Goal: Transaction & Acquisition: Register for event/course

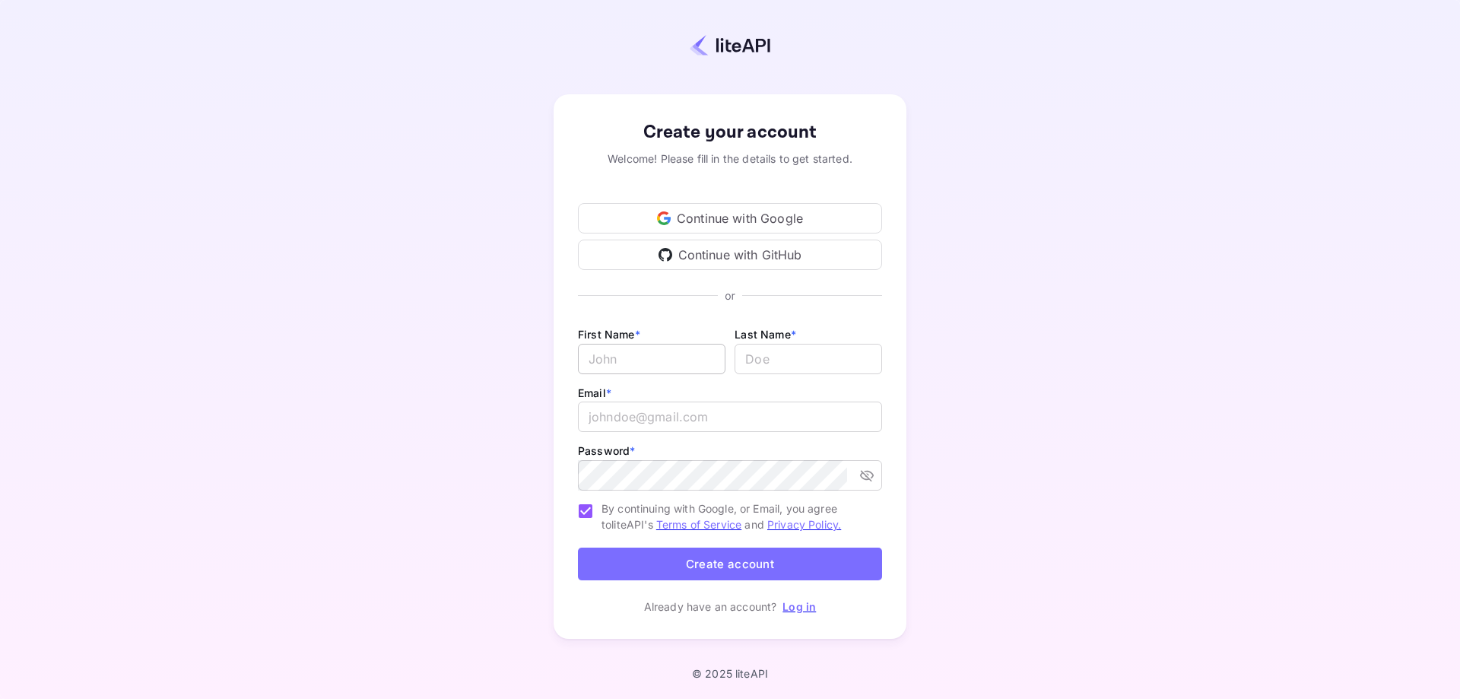
click at [642, 347] on input "Email *" at bounding box center [652, 359] width 148 height 30
click at [652, 357] on input "Email *" at bounding box center [652, 359] width 148 height 30
type input "Jack"
type input "A"
click at [644, 424] on input "email" at bounding box center [730, 417] width 304 height 30
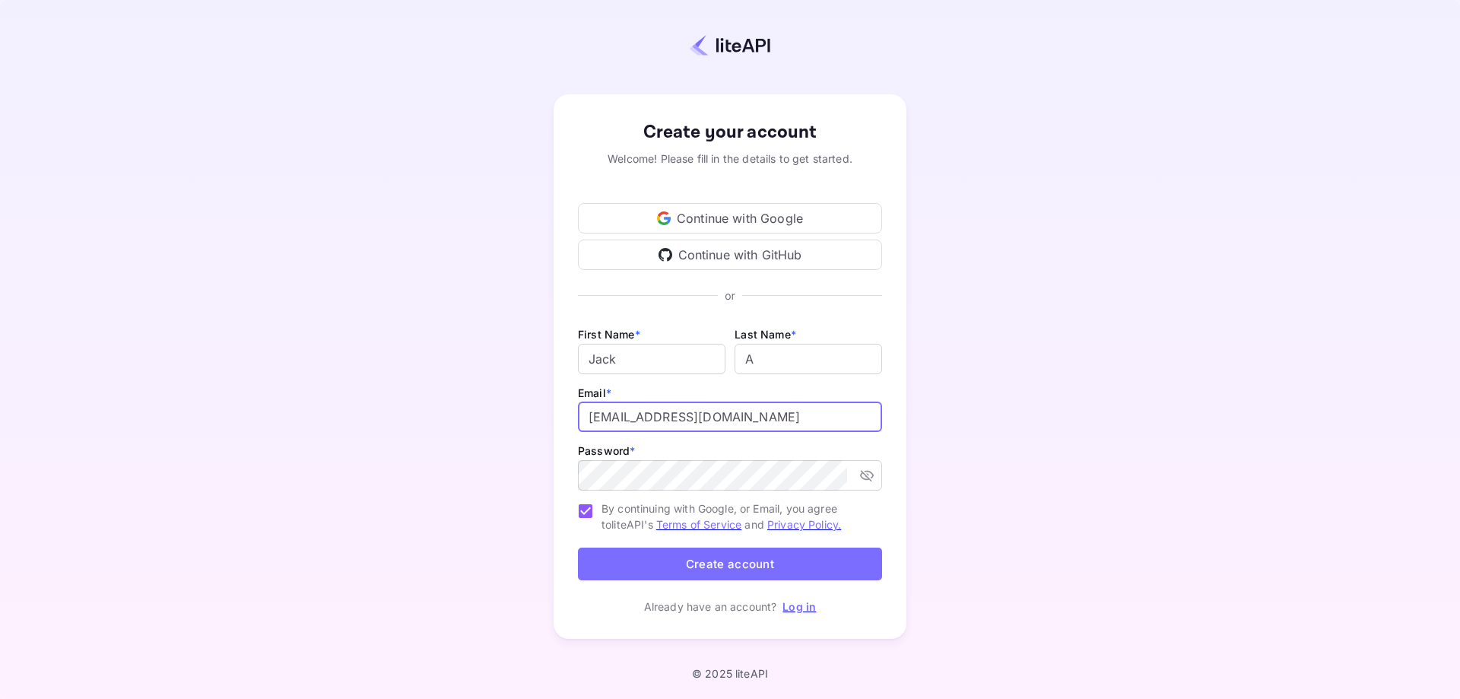
click at [626, 424] on input "[EMAIL_ADDRESS][DOMAIN_NAME]" at bounding box center [730, 417] width 304 height 30
type input "[EMAIL_ADDRESS][DOMAIN_NAME]"
click at [314, 168] on div "Create your account Welcome! Please fill in the details to get started. Continu…" at bounding box center [730, 366] width 1326 height 601
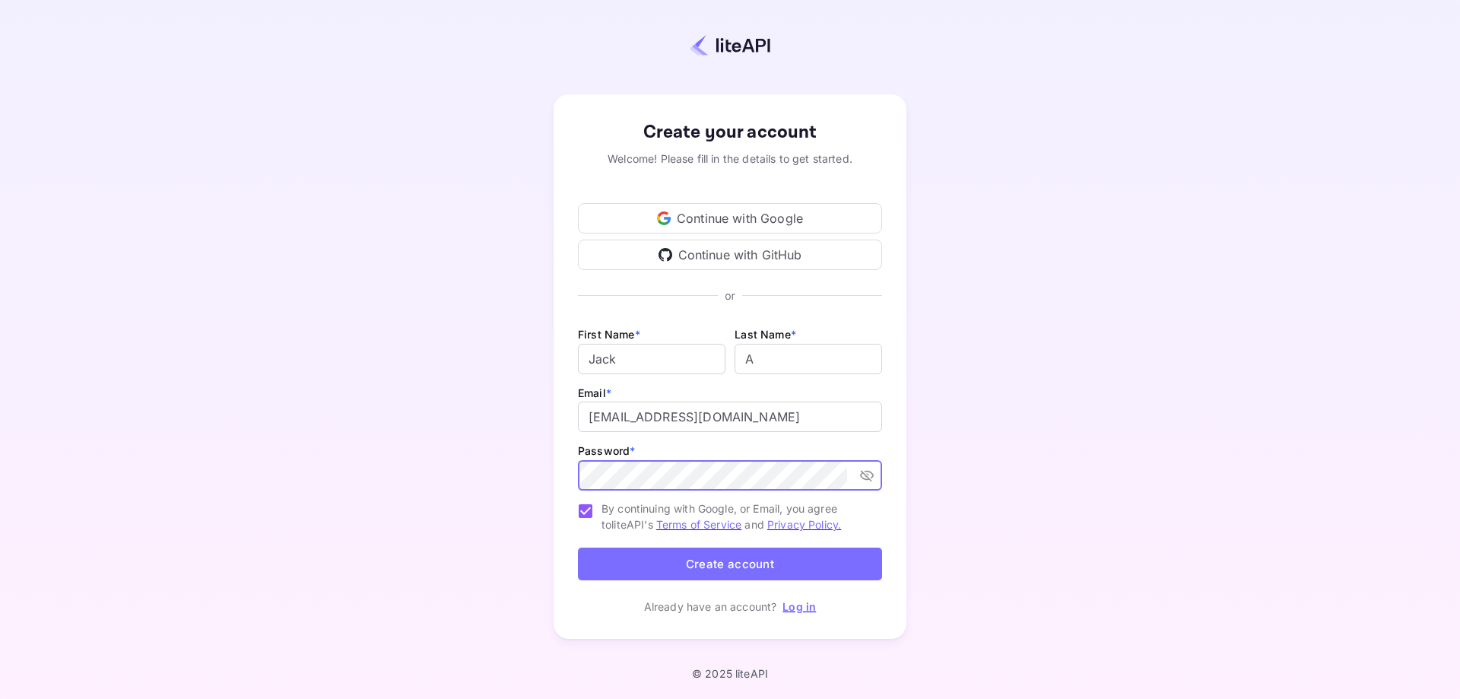
click at [713, 565] on button "Create account" at bounding box center [730, 564] width 304 height 33
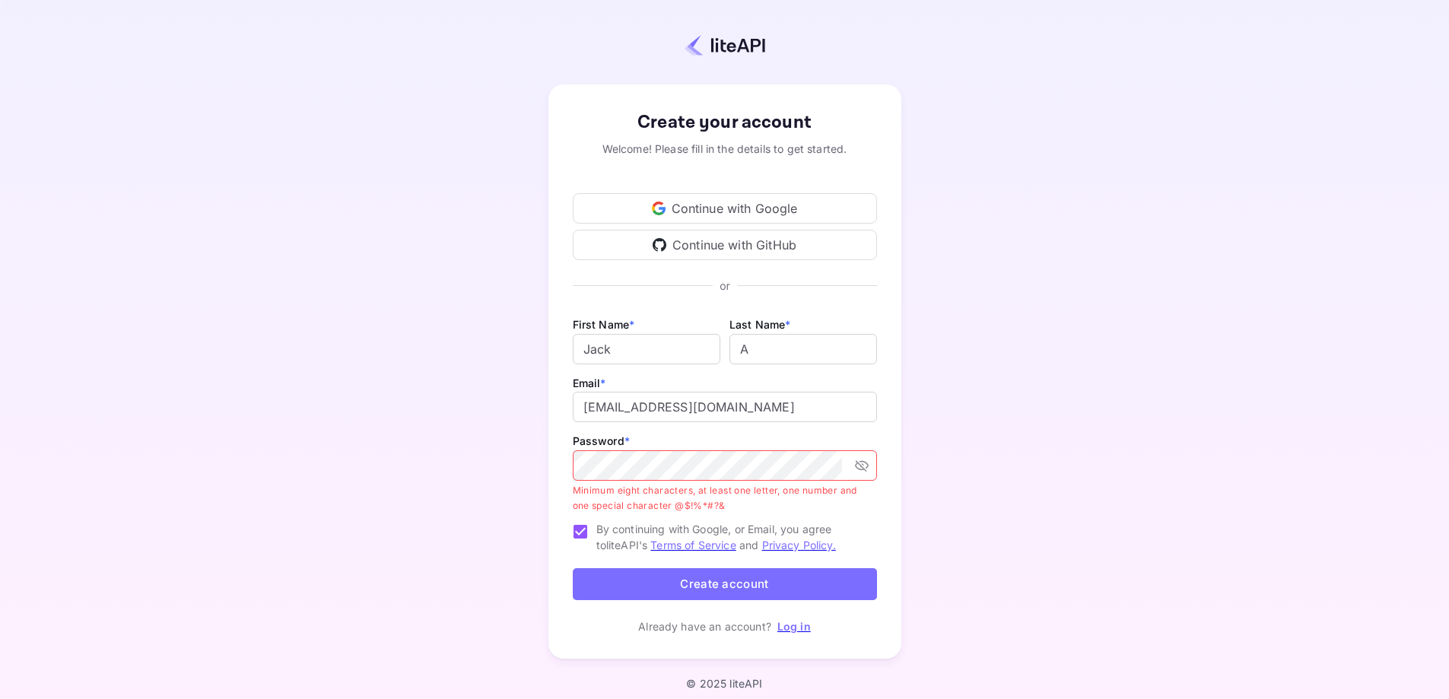
click at [309, 86] on div "Create your account Welcome! Please fill in the details to get started. Continu…" at bounding box center [724, 371] width 1315 height 611
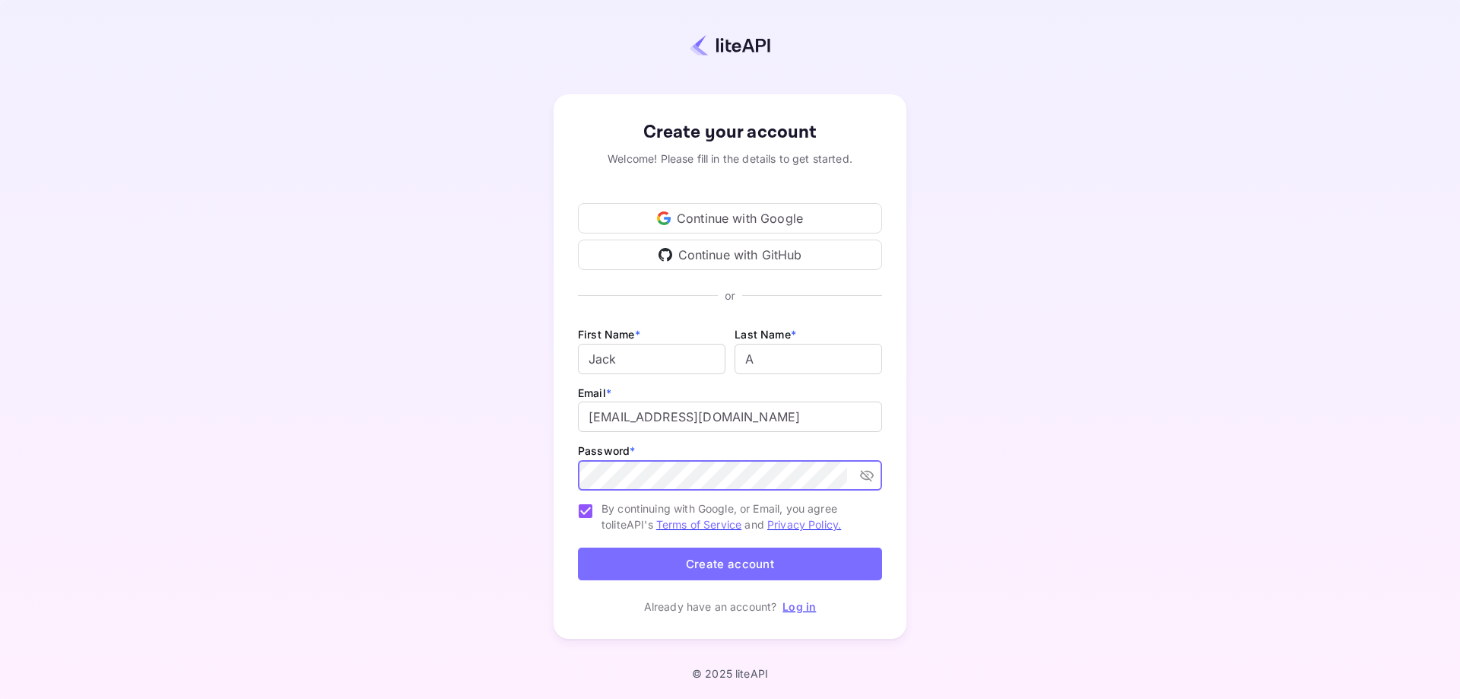
click at [718, 573] on button "Create account" at bounding box center [730, 564] width 304 height 33
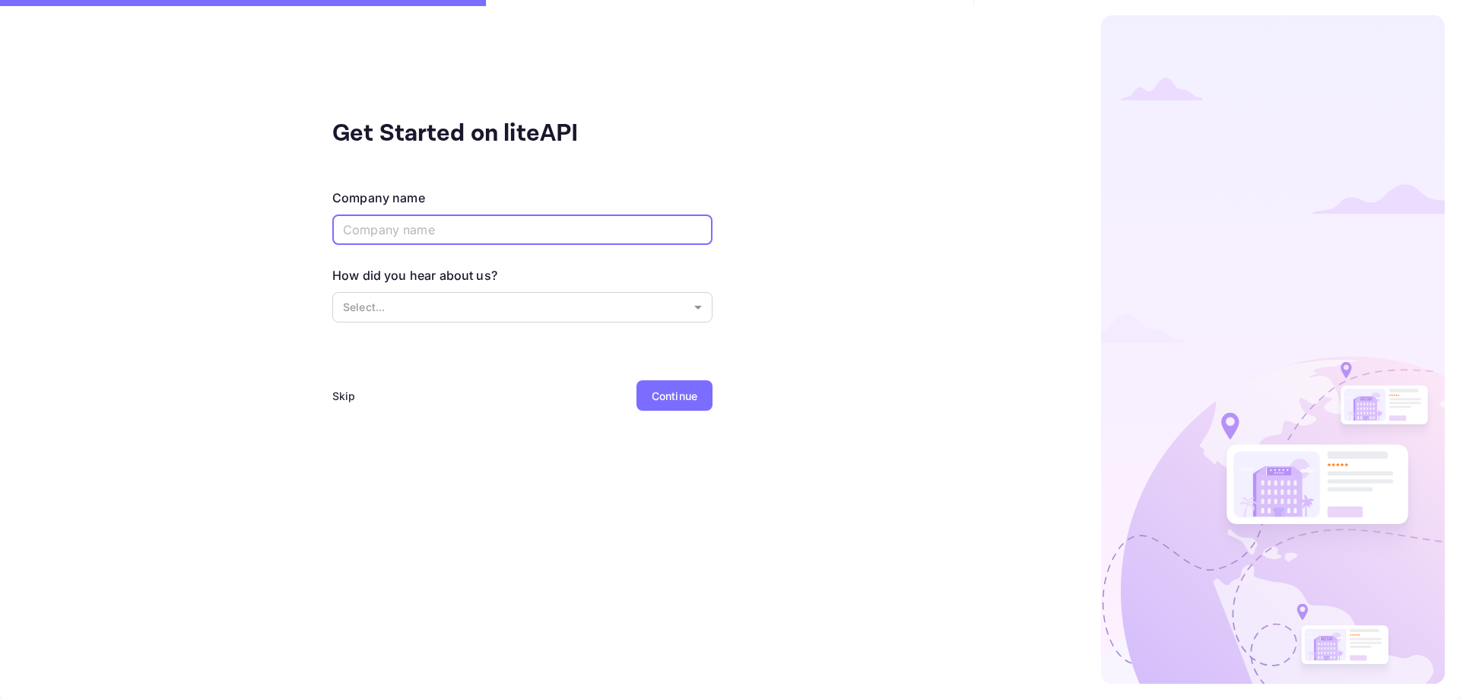
click at [497, 240] on input "text" at bounding box center [522, 229] width 380 height 30
click at [364, 307] on body "Get Started on liteAPI Company name ​ How did you hear about us? Select... ​ Sk…" at bounding box center [730, 349] width 1460 height 699
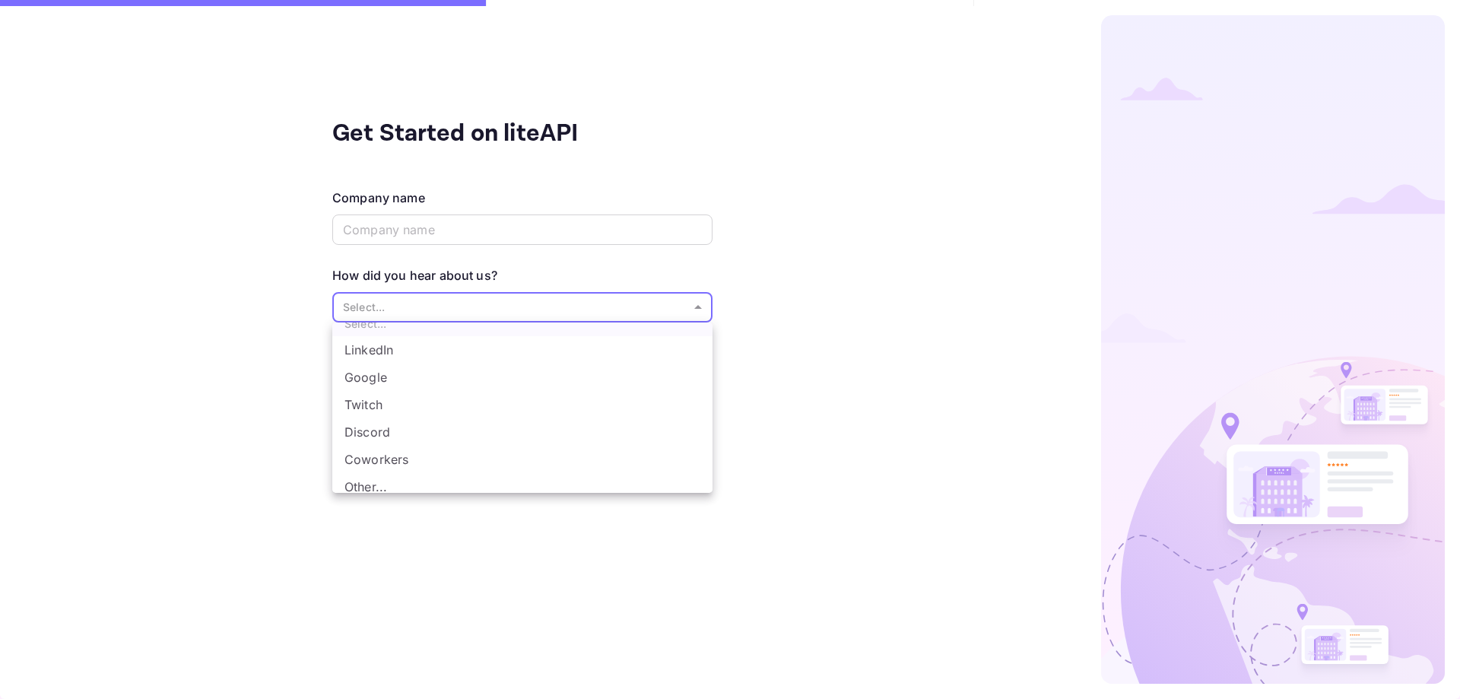
scroll to position [25, 0]
click at [383, 469] on li "Other..." at bounding box center [522, 478] width 380 height 27
type input "Other..."
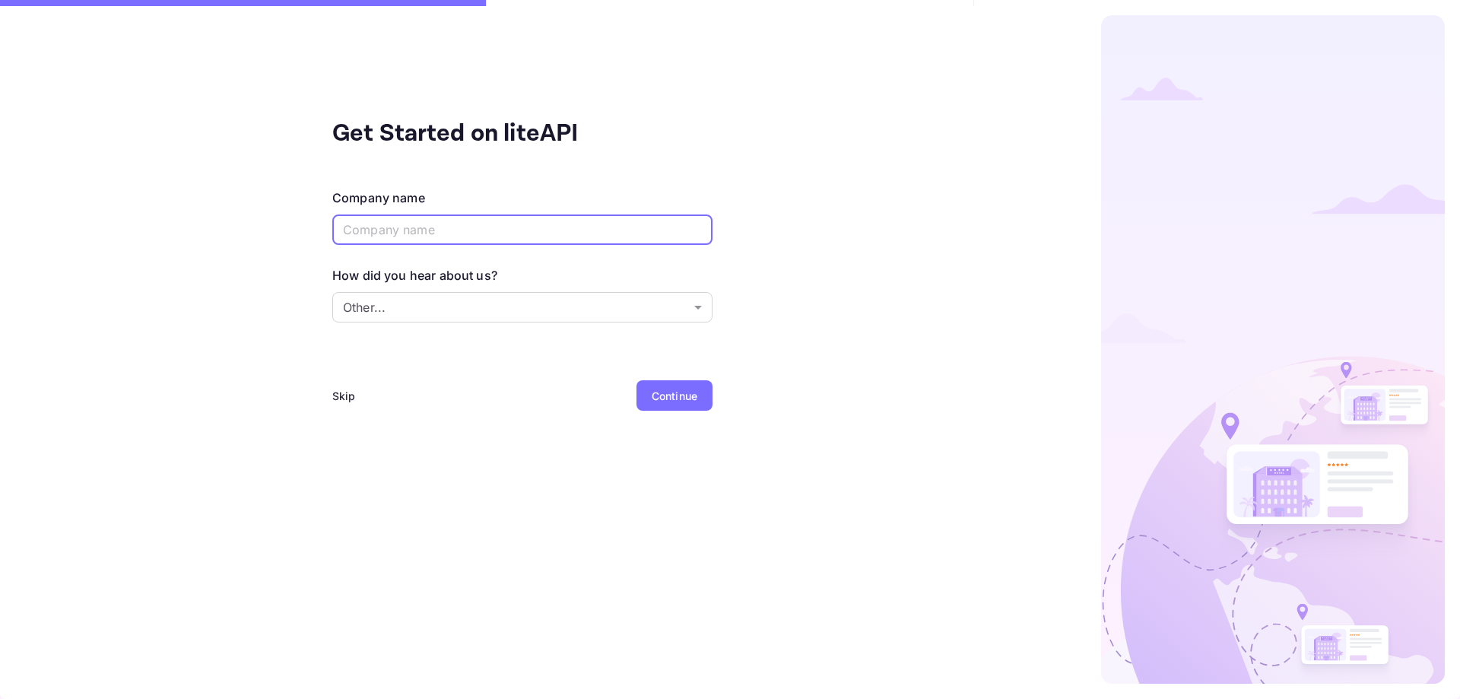
click at [412, 236] on input "text" at bounding box center [522, 229] width 380 height 30
click at [484, 238] on input "text" at bounding box center [522, 229] width 380 height 30
type input "Web on Demand"
click at [681, 395] on div "Continue" at bounding box center [675, 396] width 46 height 16
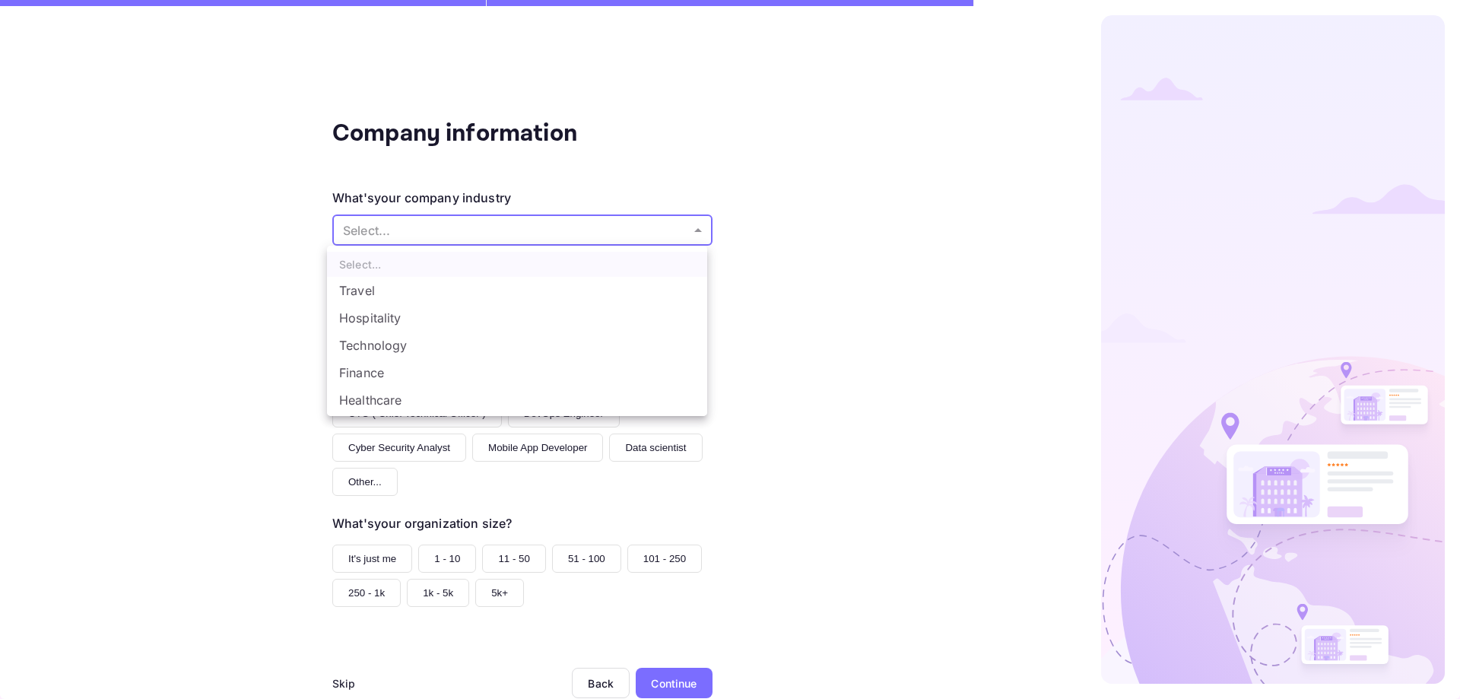
click at [468, 222] on body "Company information What's your company industry Select... ​ What best describe…" at bounding box center [730, 349] width 1460 height 699
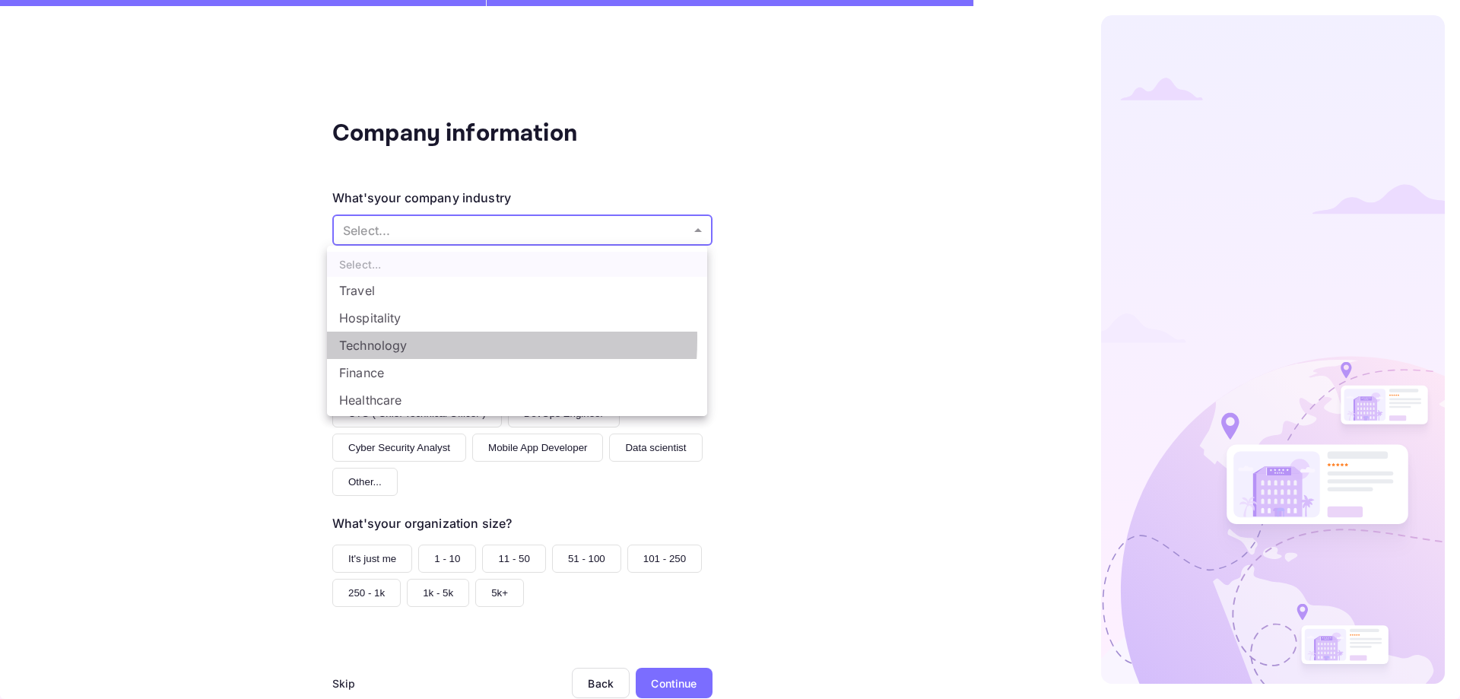
click at [391, 339] on li "Technology" at bounding box center [517, 345] width 380 height 27
type input "Technology"
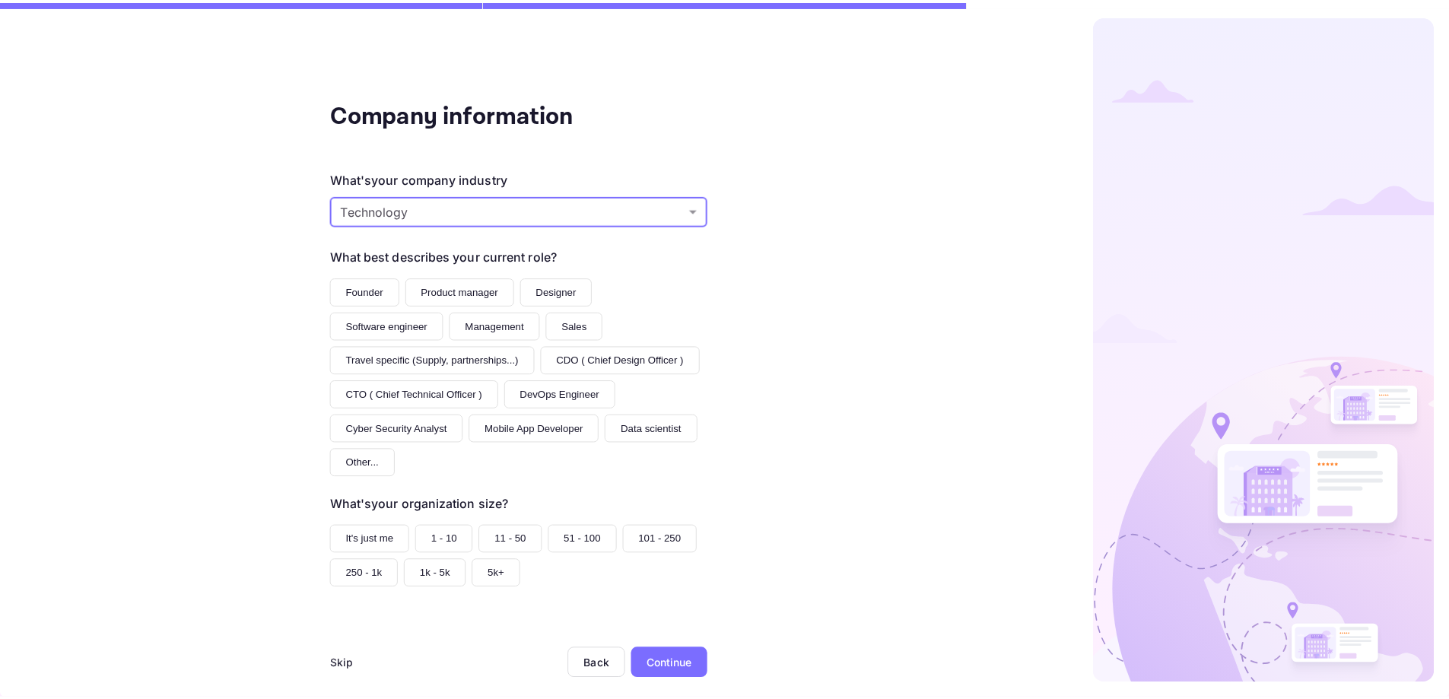
scroll to position [36, 0]
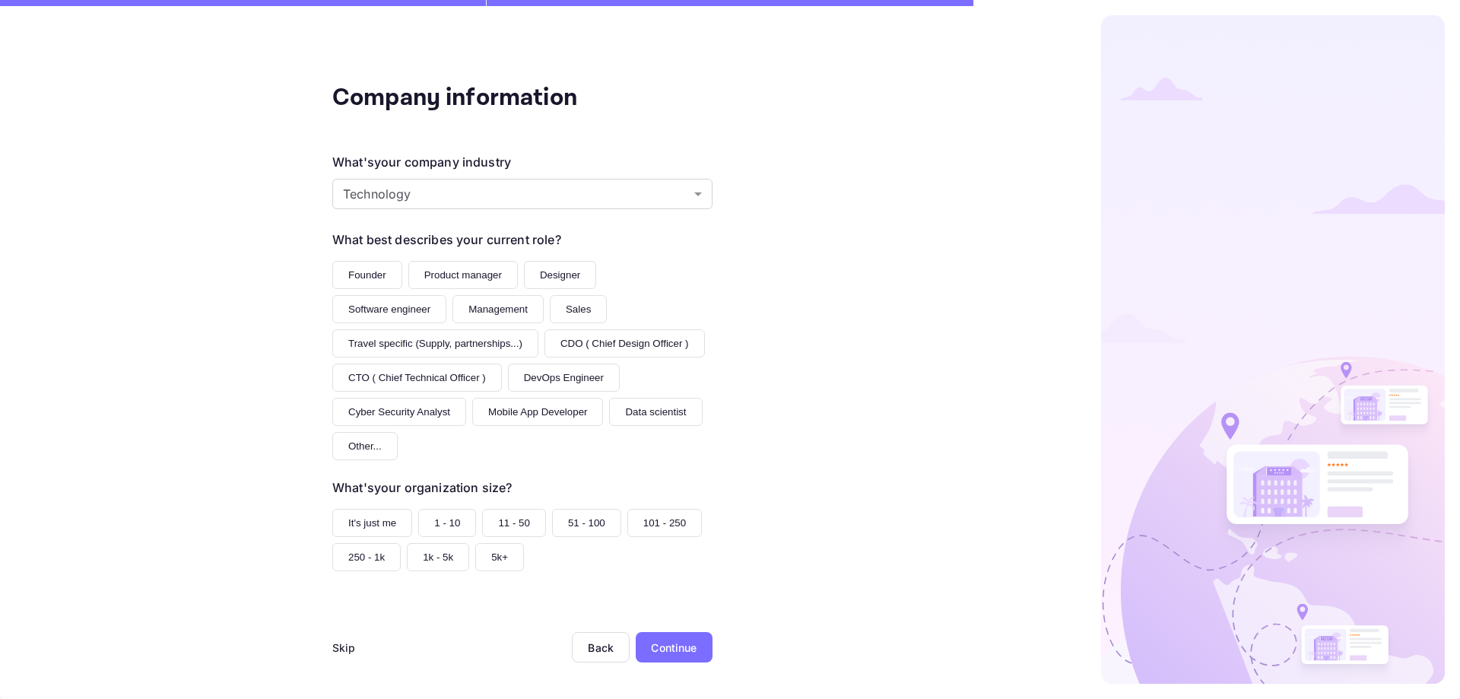
click at [348, 278] on button "Founder" at bounding box center [367, 275] width 70 height 28
click at [489, 517] on button "11 - 50" at bounding box center [514, 523] width 64 height 28
click at [689, 640] on div "Continue" at bounding box center [674, 648] width 46 height 16
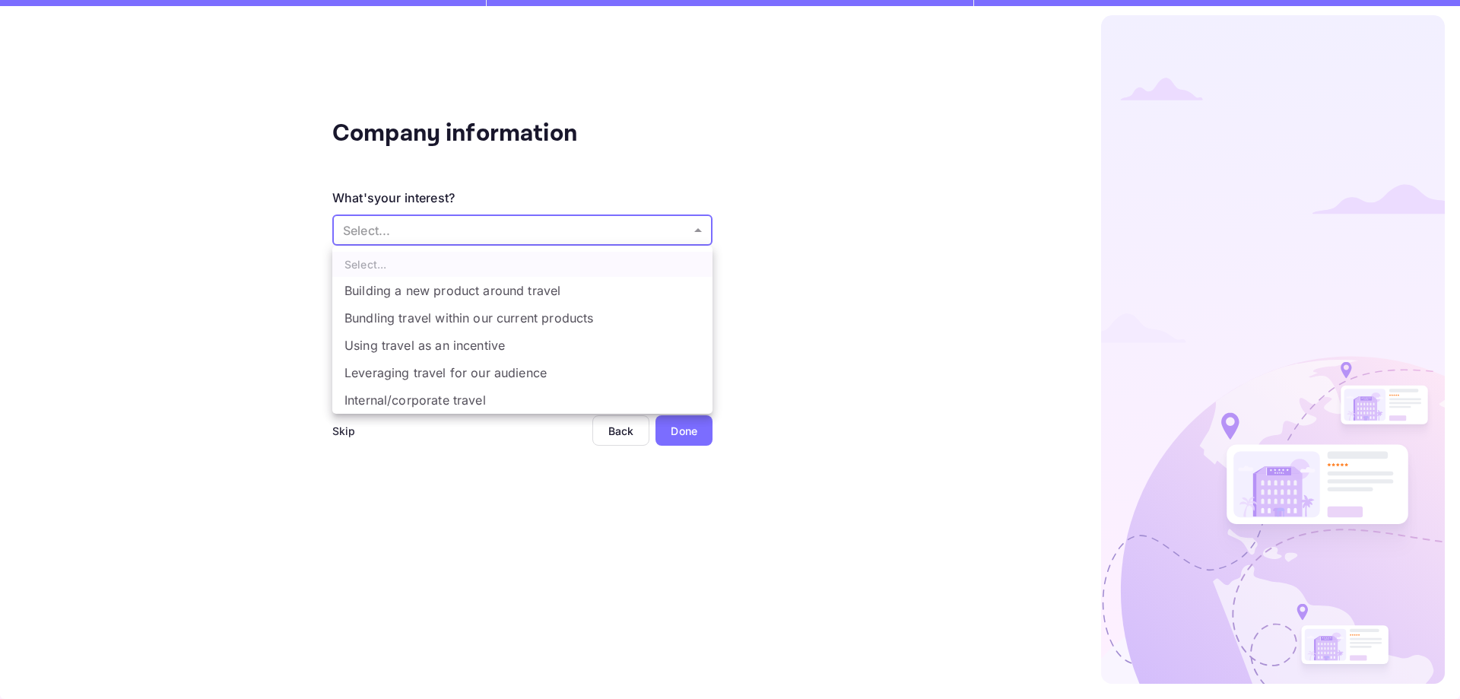
click at [414, 230] on body "Company information What's your interest? Select... ​ Do you have any previous …" at bounding box center [730, 349] width 1460 height 699
click at [505, 313] on li "Bundling travel within our current products" at bounding box center [522, 317] width 380 height 27
type input "Bundling travel within our current products"
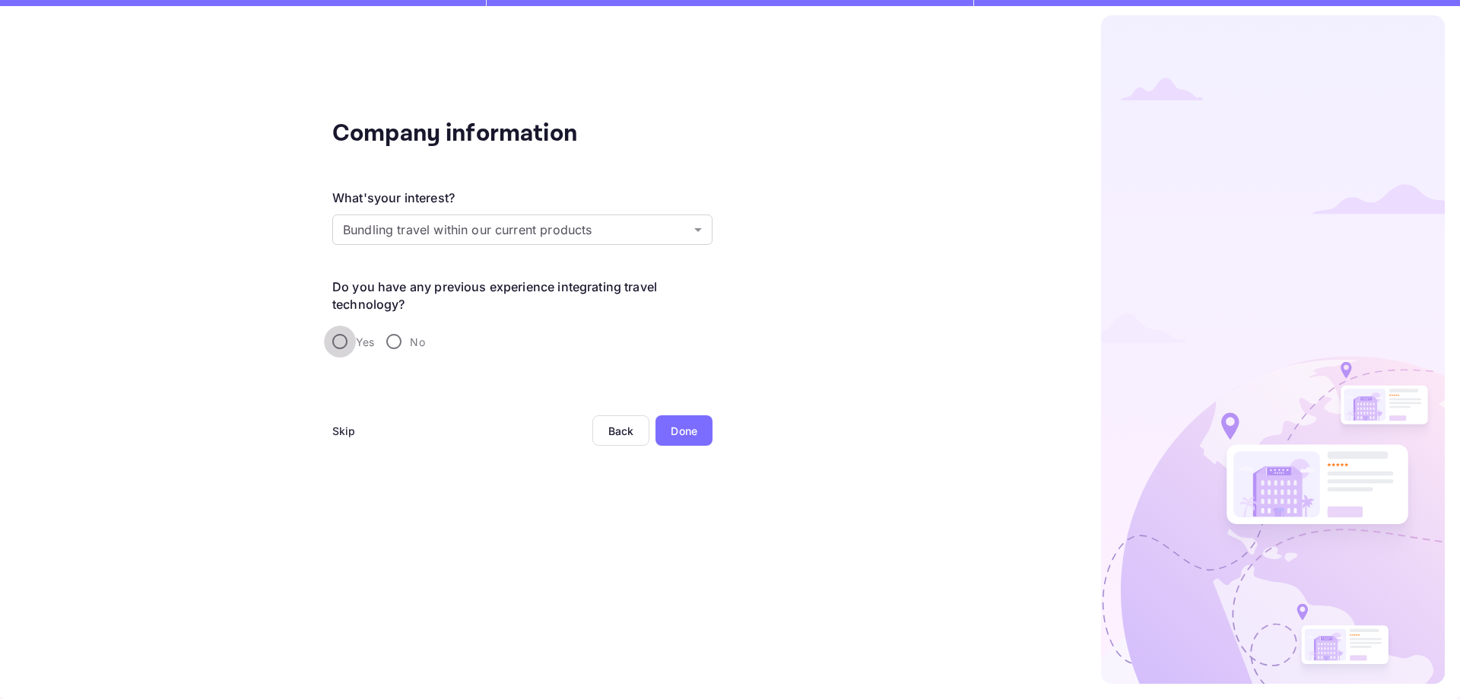
click at [343, 341] on input "Yes" at bounding box center [340, 342] width 32 height 32
radio input "true"
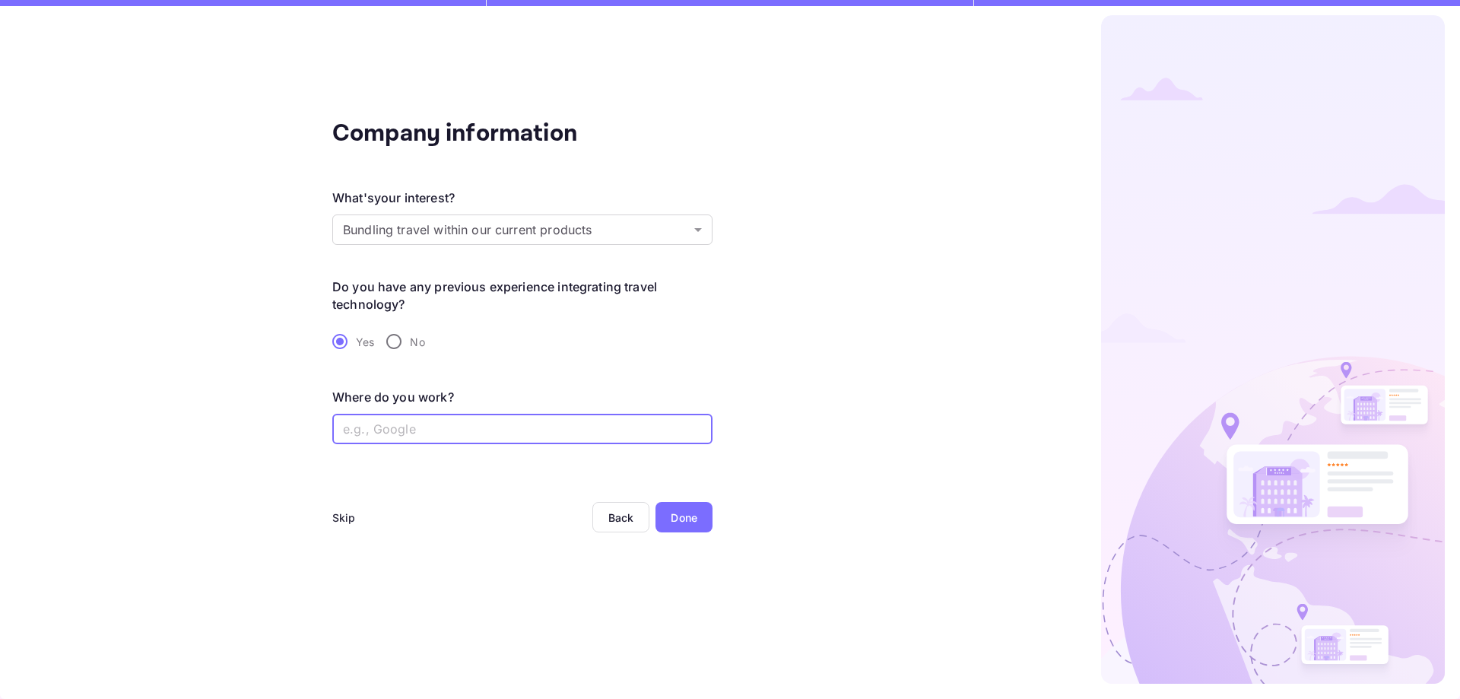
click at [484, 430] on input "text" at bounding box center [522, 429] width 380 height 30
click at [394, 339] on input "No" at bounding box center [394, 342] width 32 height 32
radio input "true"
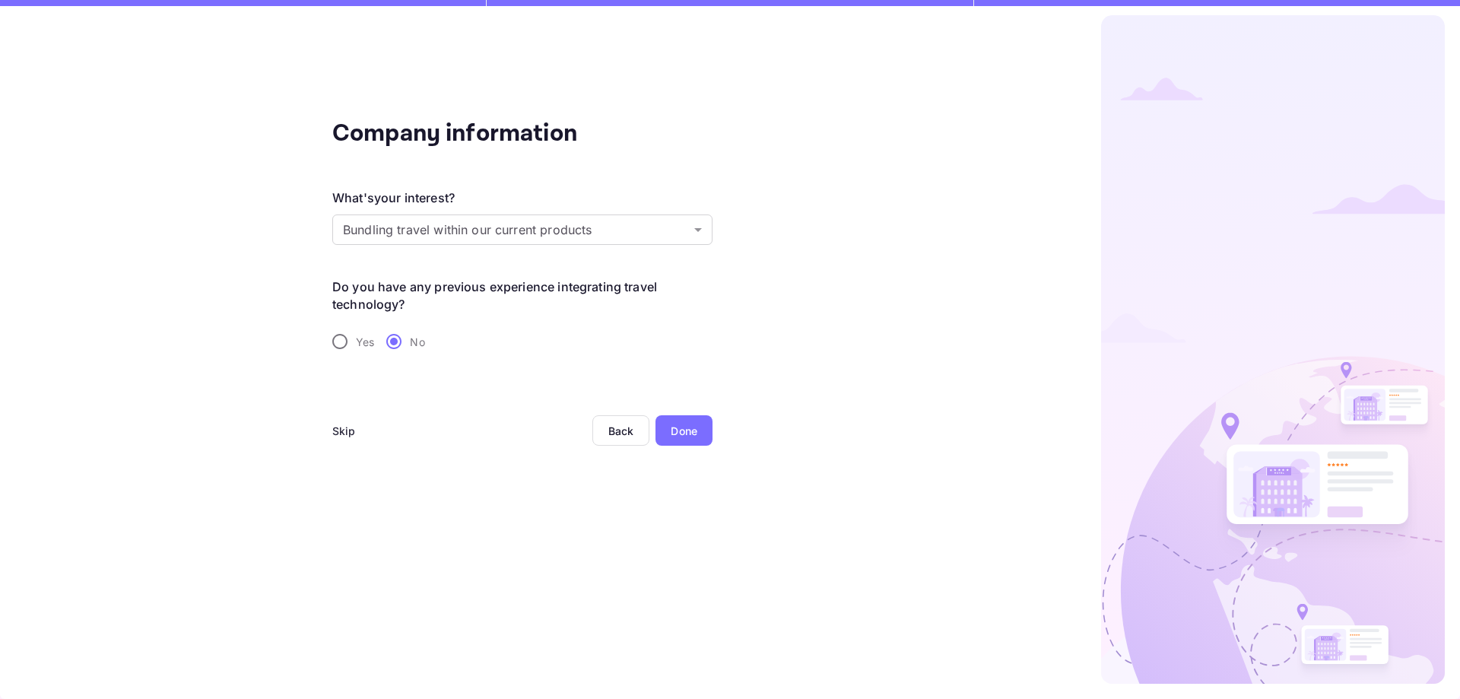
click at [691, 433] on div "Done" at bounding box center [684, 431] width 27 height 16
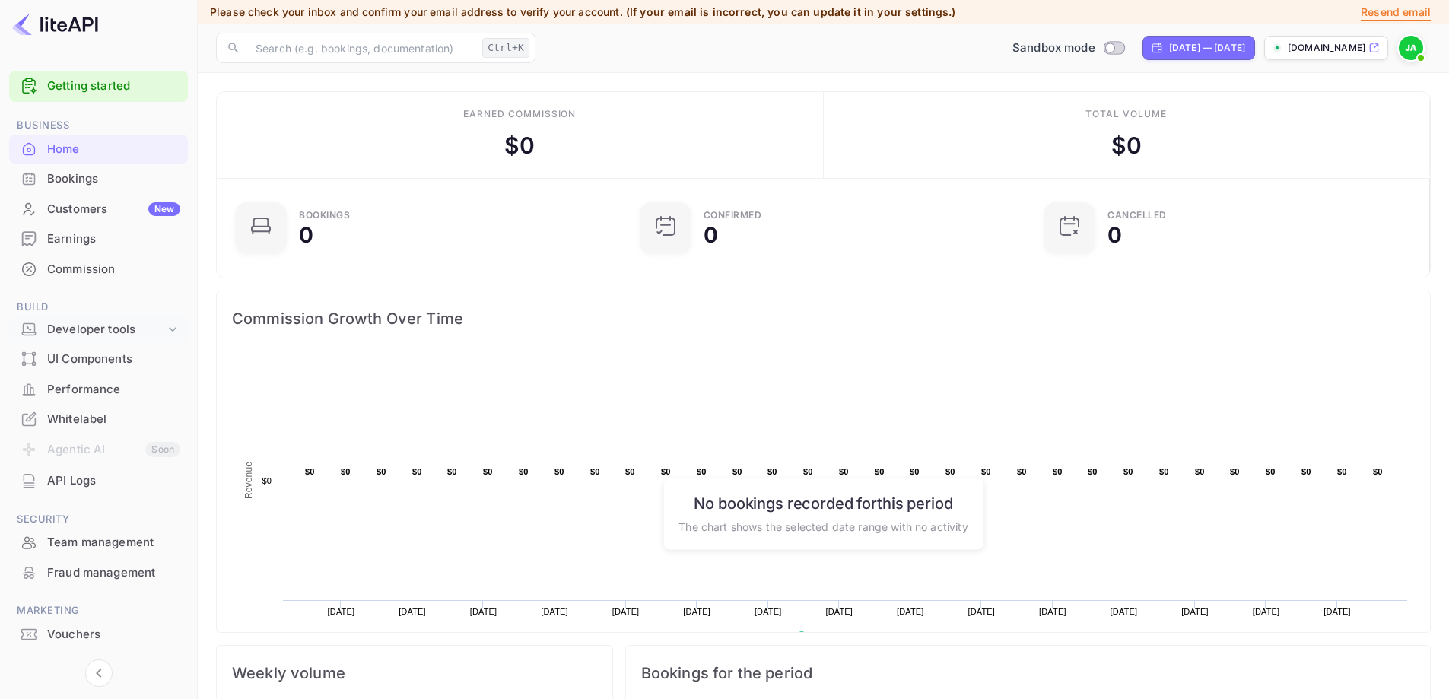
click at [106, 336] on div "Developer tools" at bounding box center [106, 329] width 118 height 17
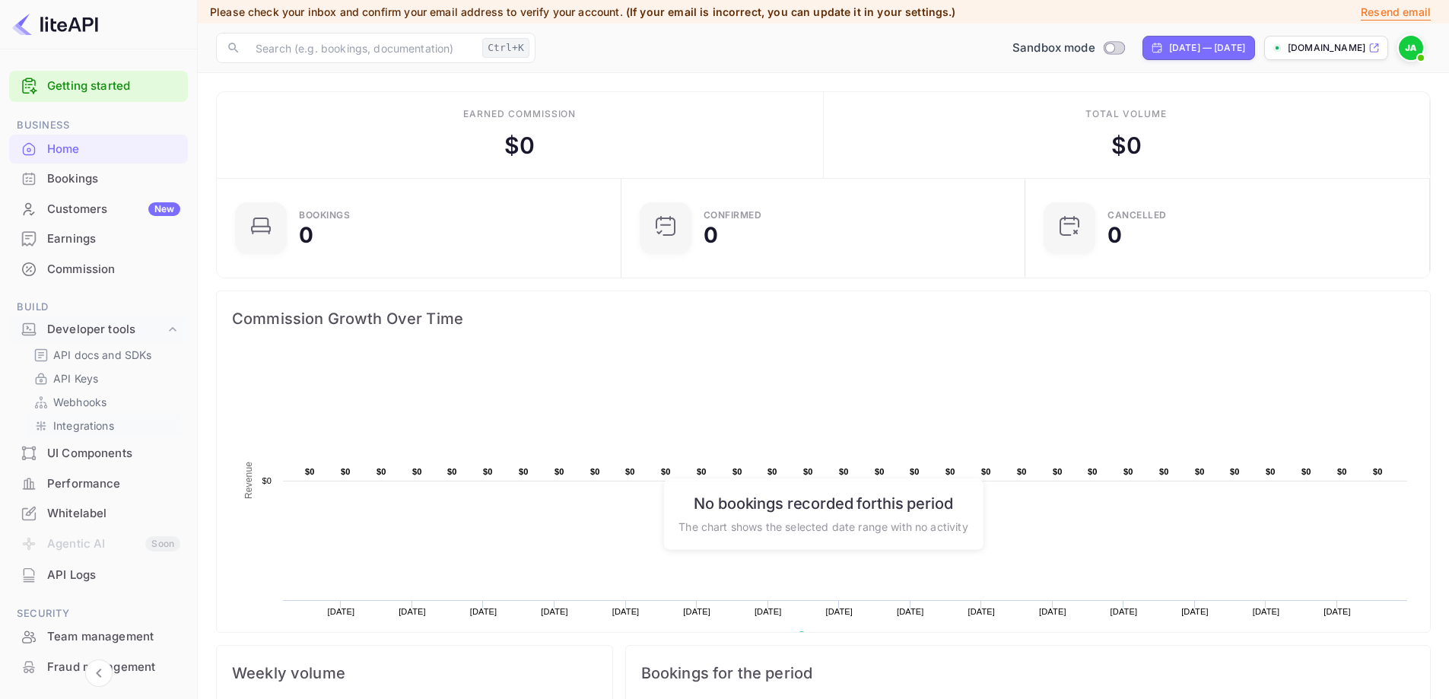
click at [103, 424] on p "Integrations" at bounding box center [83, 426] width 61 height 16
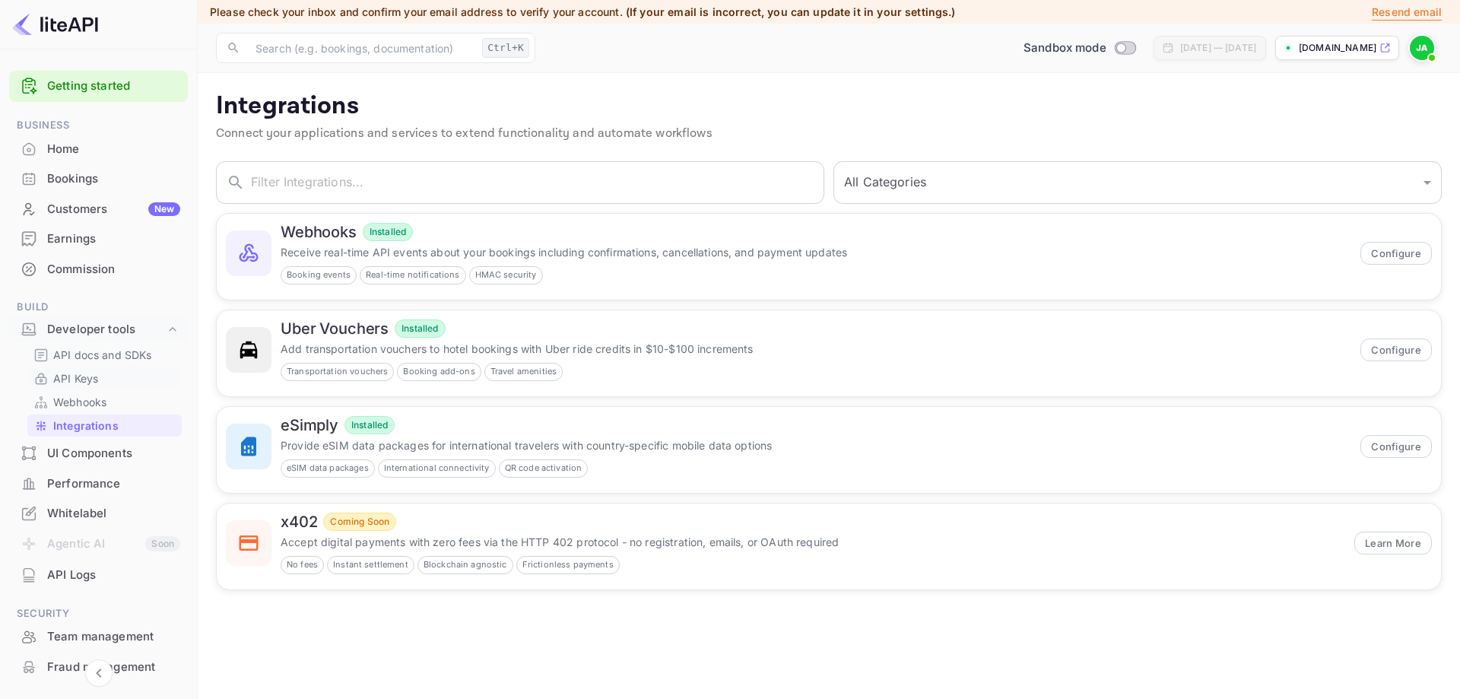
click at [85, 369] on div "API Keys" at bounding box center [104, 378] width 154 height 22
click at [85, 382] on p "API Keys" at bounding box center [75, 378] width 45 height 16
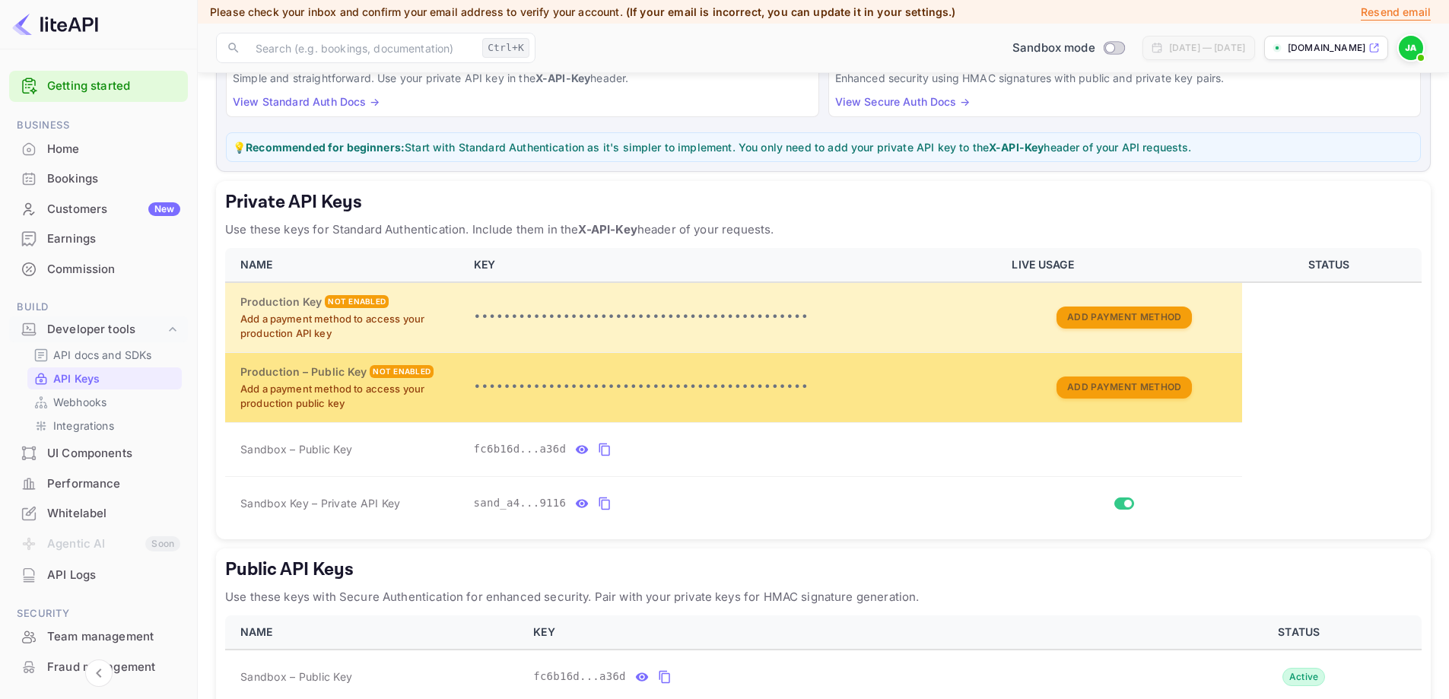
scroll to position [238, 0]
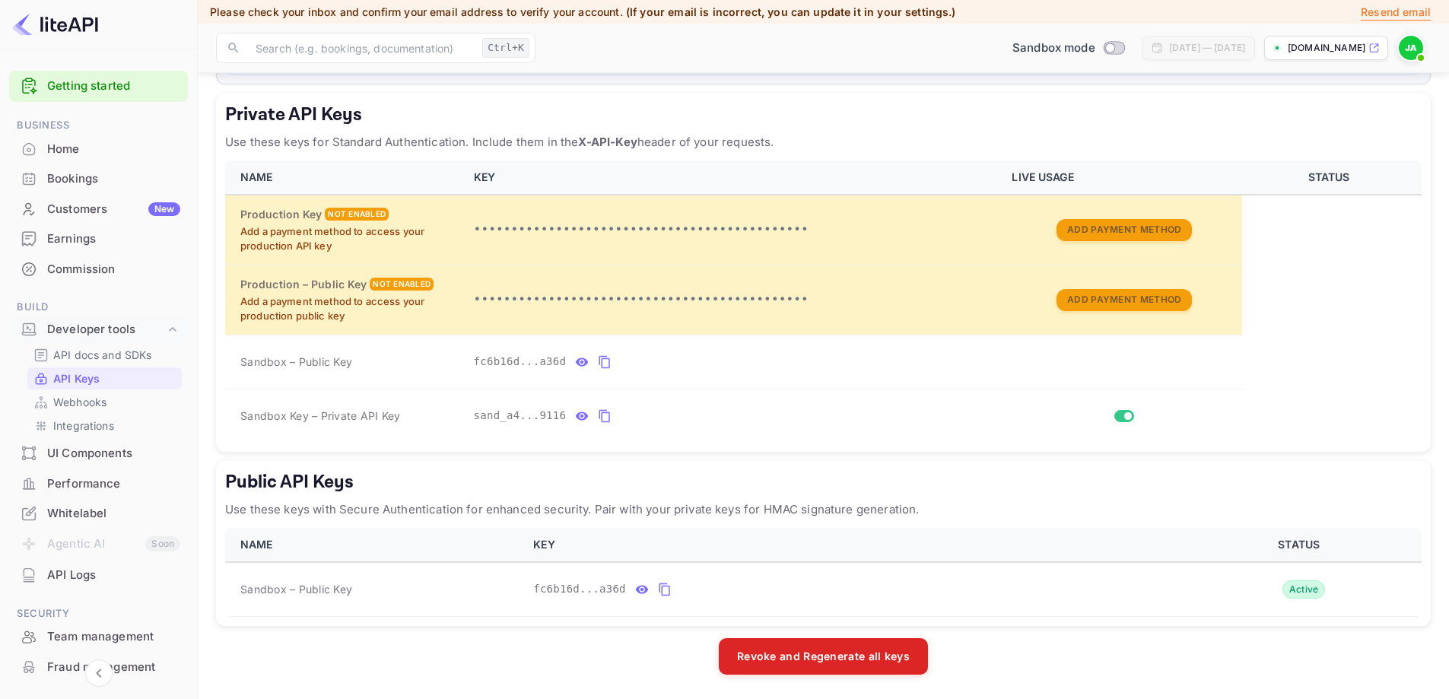
click at [125, 453] on div "UI Components" at bounding box center [113, 453] width 133 height 17
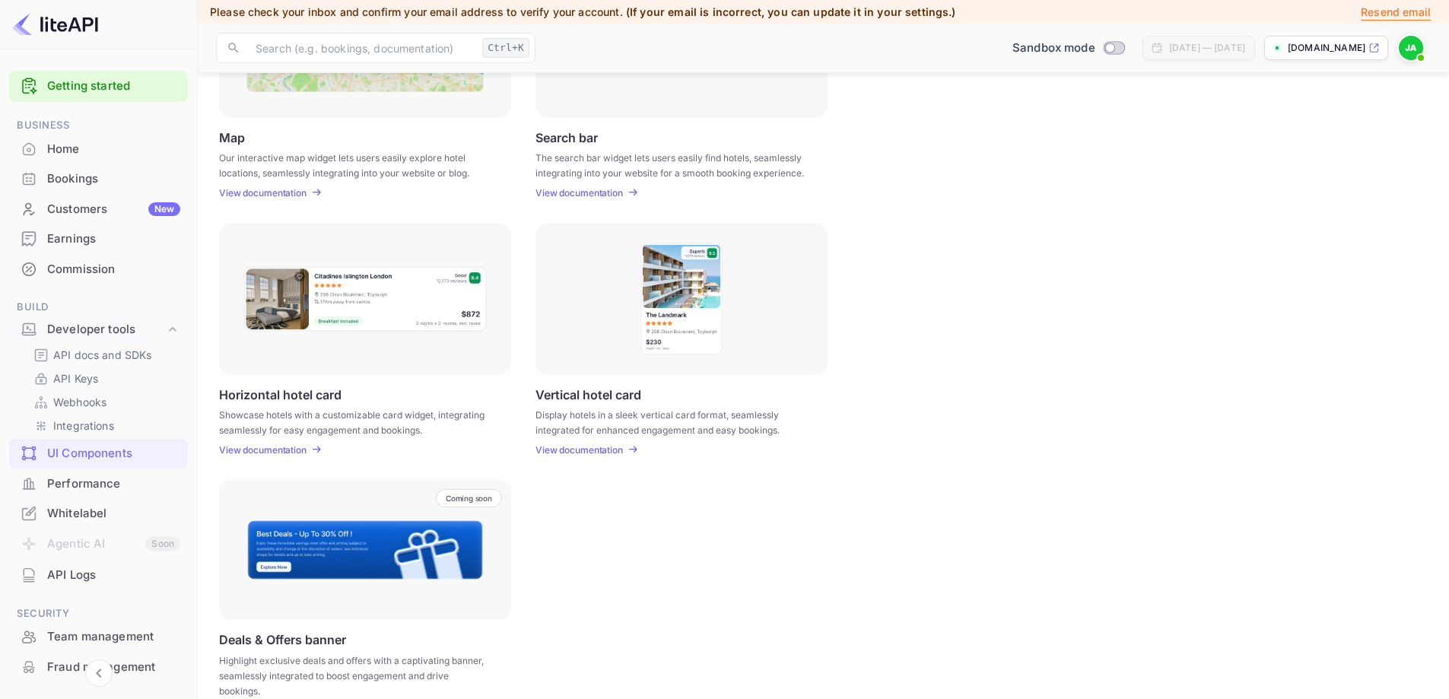
scroll to position [350, 0]
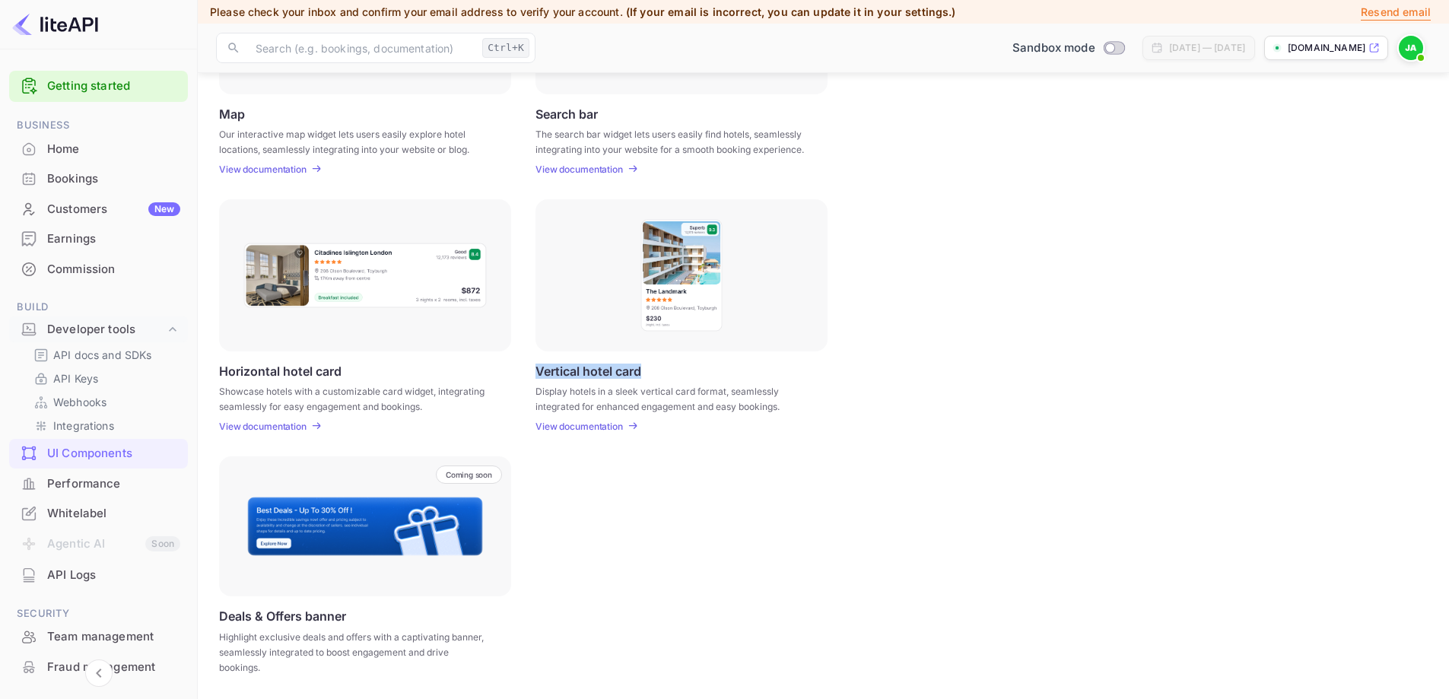
drag, startPoint x: 535, startPoint y: 369, endPoint x: 649, endPoint y: 368, distance: 114.8
click at [649, 368] on div "Horizontal hotel card Showcase hotels with a customizable card widget, integrat…" at bounding box center [823, 315] width 1208 height 233
click at [279, 268] on img at bounding box center [365, 275] width 245 height 67
